Goal: Check status: Check status

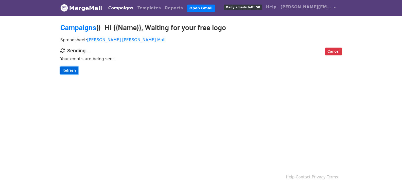
click at [71, 68] on link "Refresh" at bounding box center [69, 71] width 18 height 8
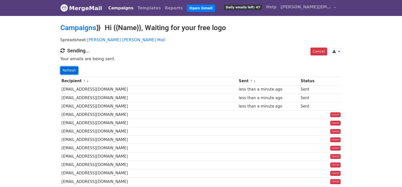
click at [70, 70] on link "Refresh" at bounding box center [69, 71] width 18 height 8
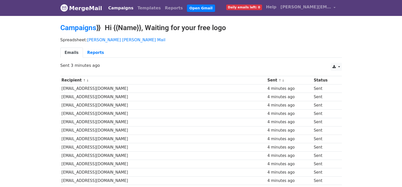
scroll to position [254, 0]
